Goal: Find specific page/section: Find specific page/section

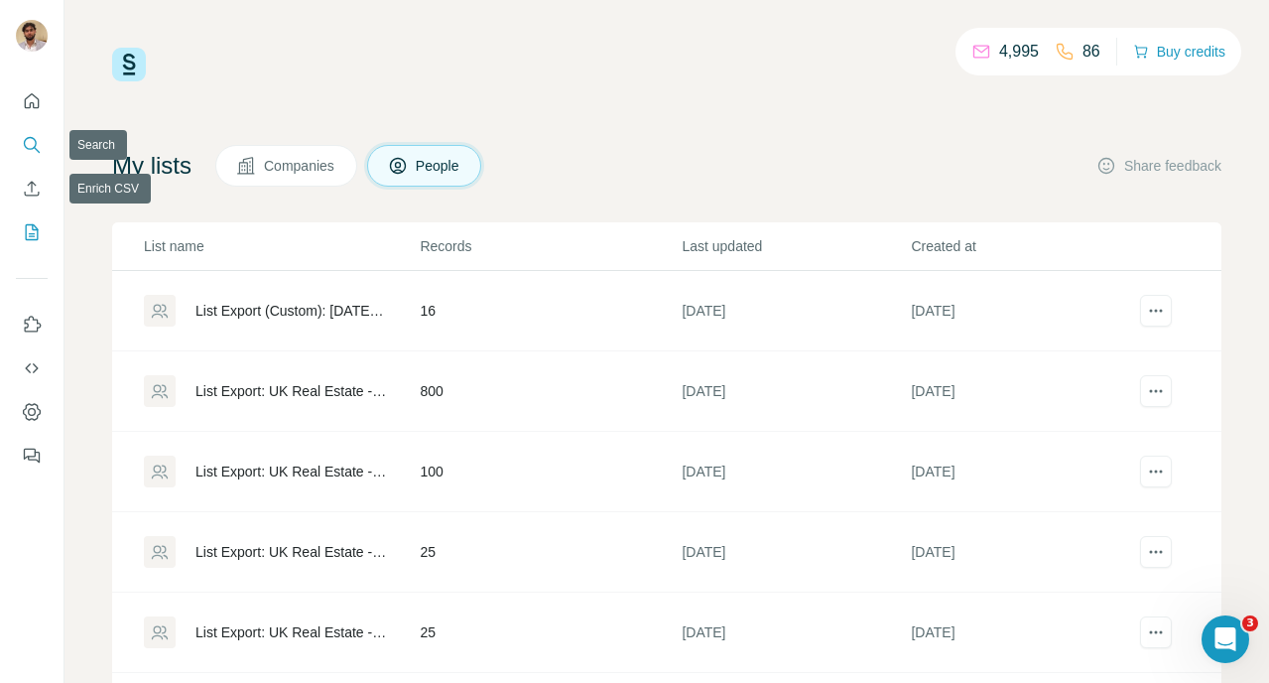
click at [29, 153] on icon "Search" at bounding box center [32, 145] width 20 height 20
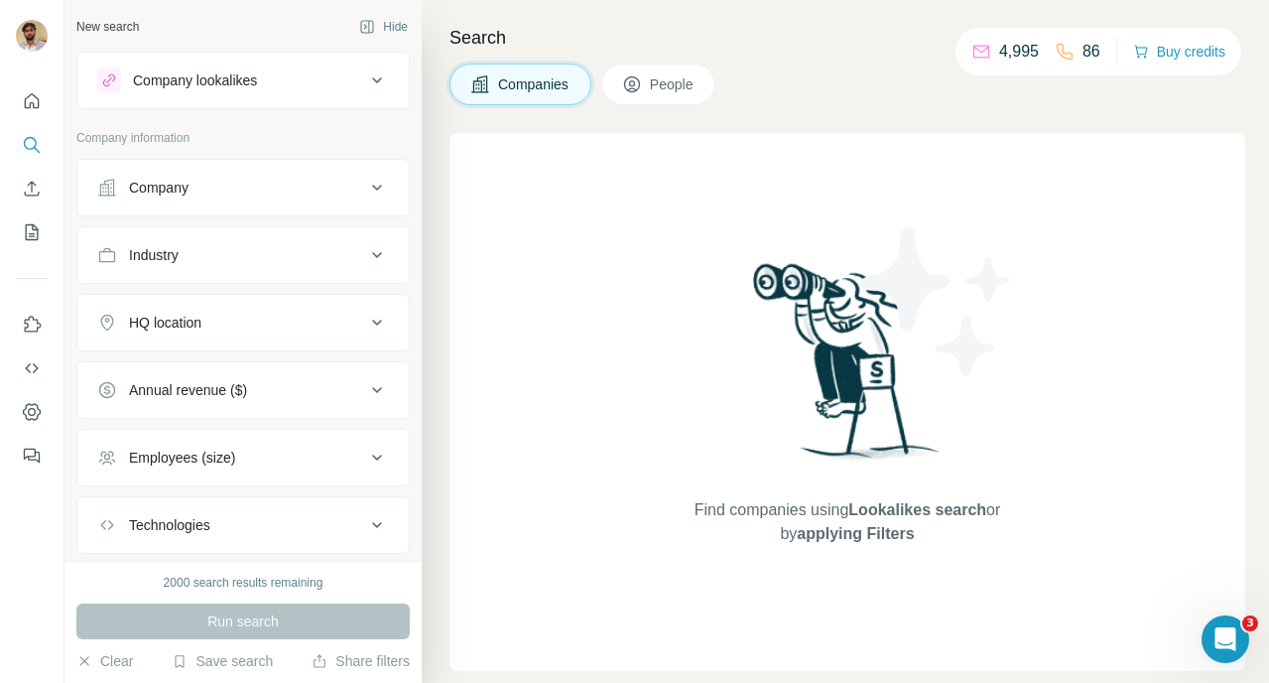
click at [178, 202] on button "Company" at bounding box center [242, 188] width 331 height 48
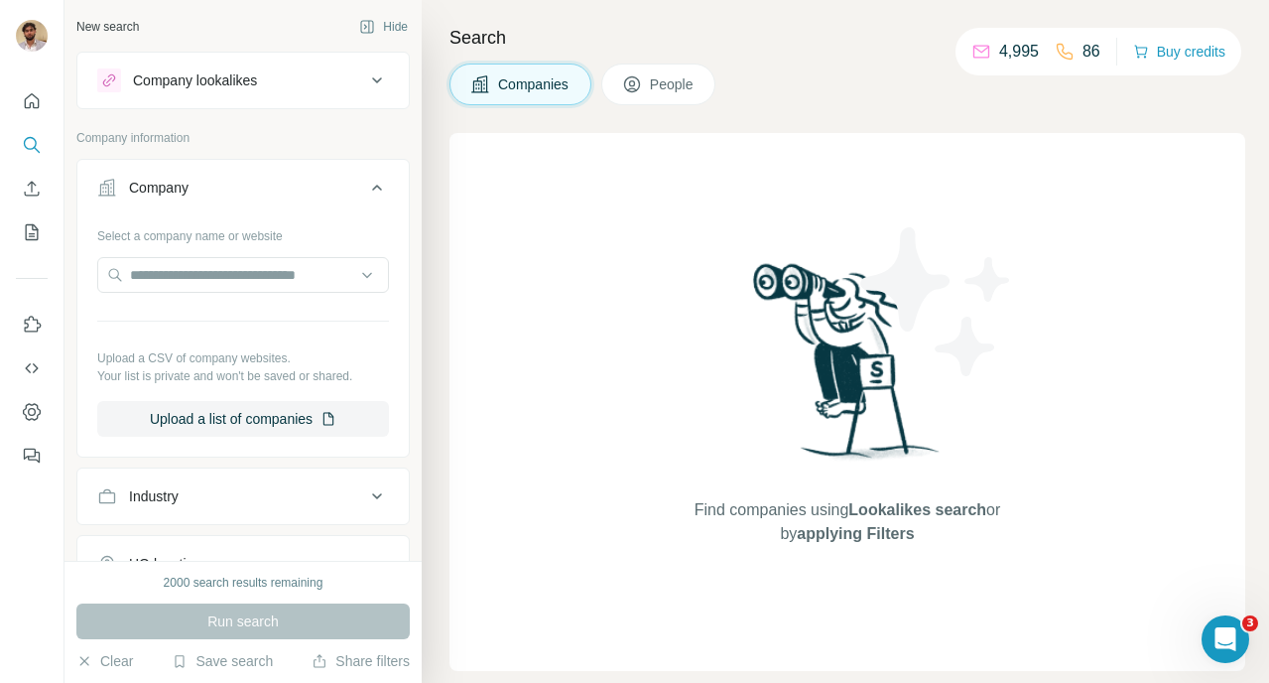
click at [178, 200] on button "Company" at bounding box center [242, 192] width 331 height 56
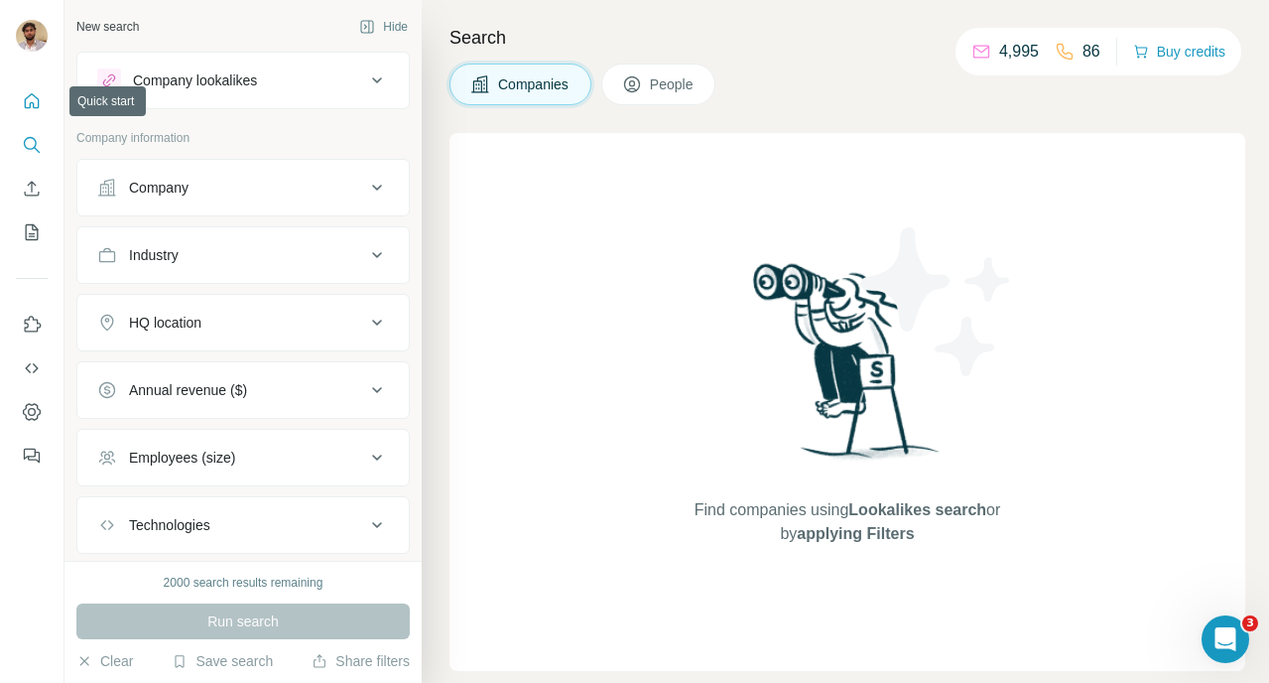
click at [31, 96] on icon "Quick start" at bounding box center [32, 101] width 20 height 20
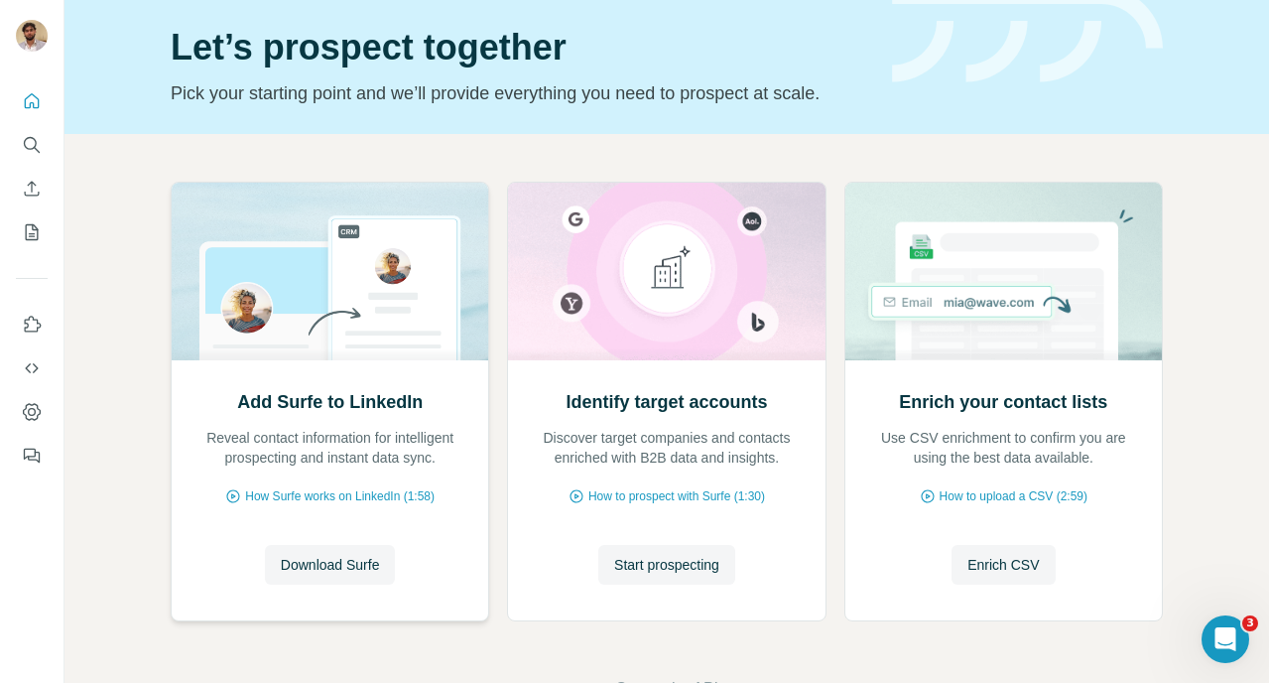
scroll to position [67, 0]
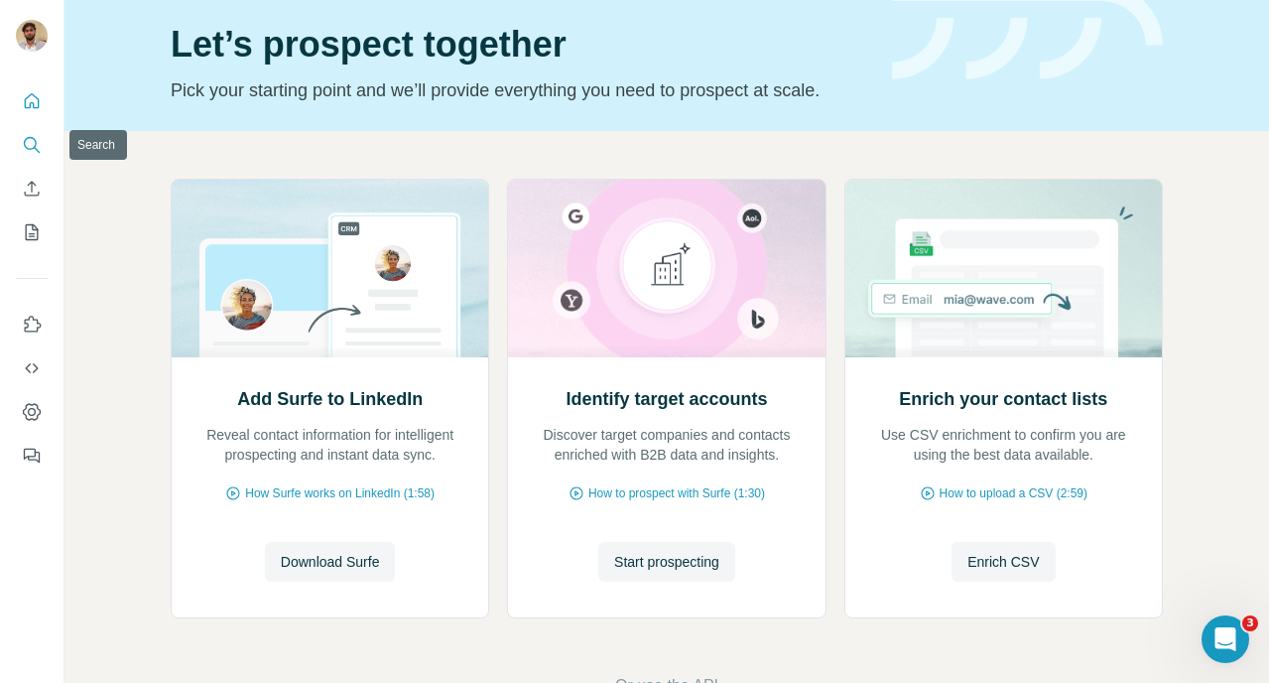
click at [32, 146] on icon "Search" at bounding box center [32, 145] width 20 height 20
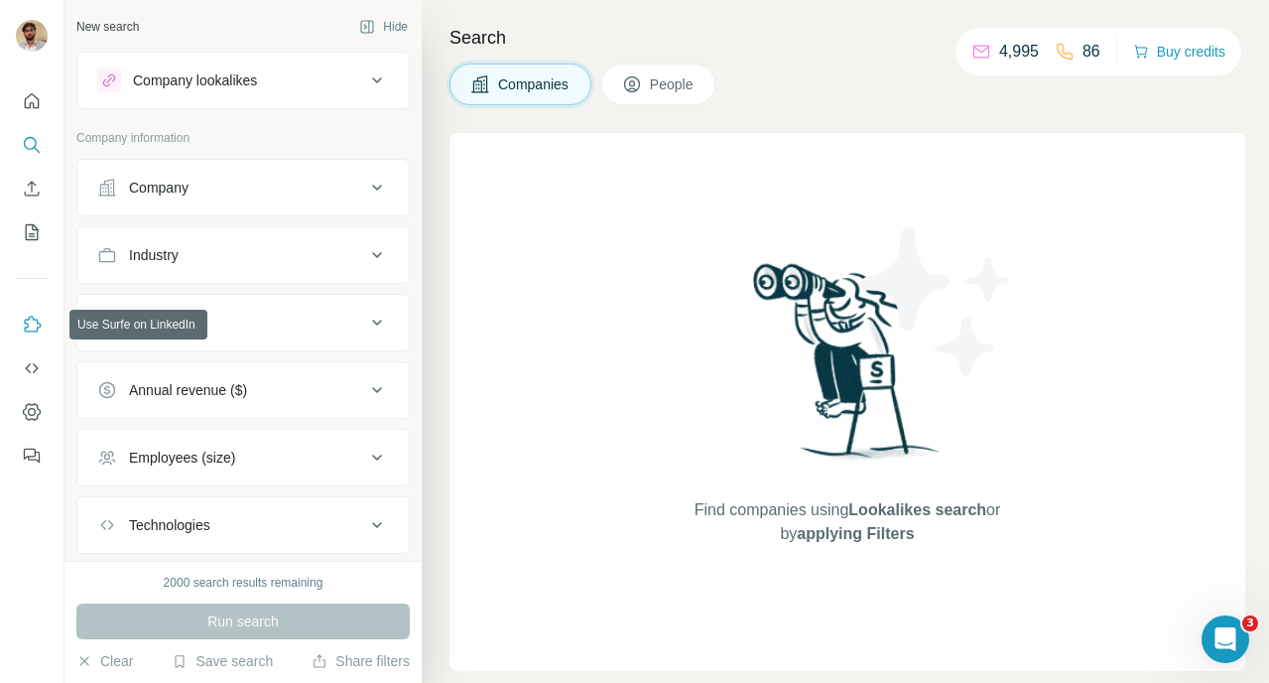
click at [35, 321] on icon "Use Surfe on LinkedIn" at bounding box center [32, 325] width 20 height 20
click at [1141, 47] on icon "button" at bounding box center [1141, 52] width 16 height 16
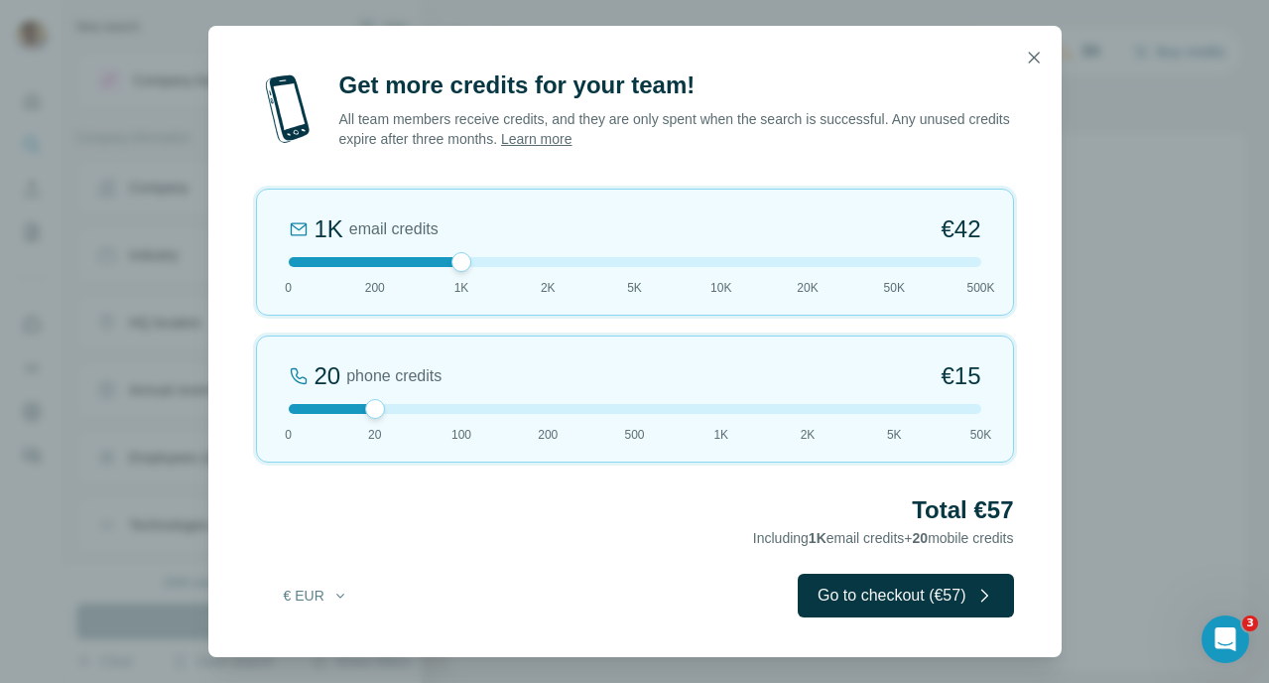
drag, startPoint x: 376, startPoint y: 257, endPoint x: 445, endPoint y: 257, distance: 68.5
click at [445, 257] on div at bounding box center [635, 262] width 693 height 10
drag, startPoint x: 460, startPoint y: 264, endPoint x: 411, endPoint y: 265, distance: 49.6
click at [411, 265] on div at bounding box center [635, 262] width 693 height 10
click at [1035, 48] on icon "button" at bounding box center [1034, 58] width 20 height 20
